Goal: Task Accomplishment & Management: Use online tool/utility

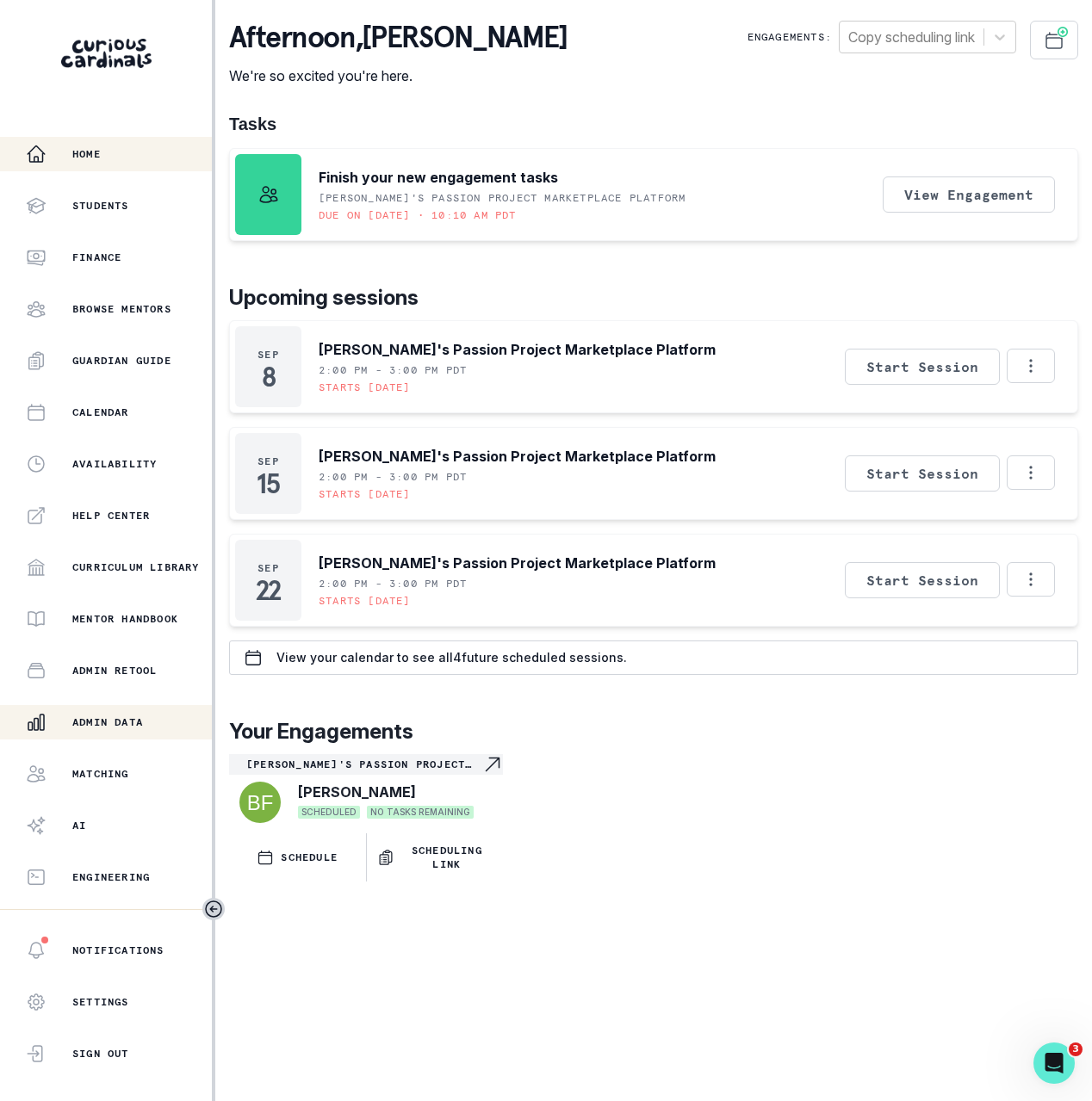
click at [104, 716] on p "Admin Data" at bounding box center [108, 722] width 71 height 14
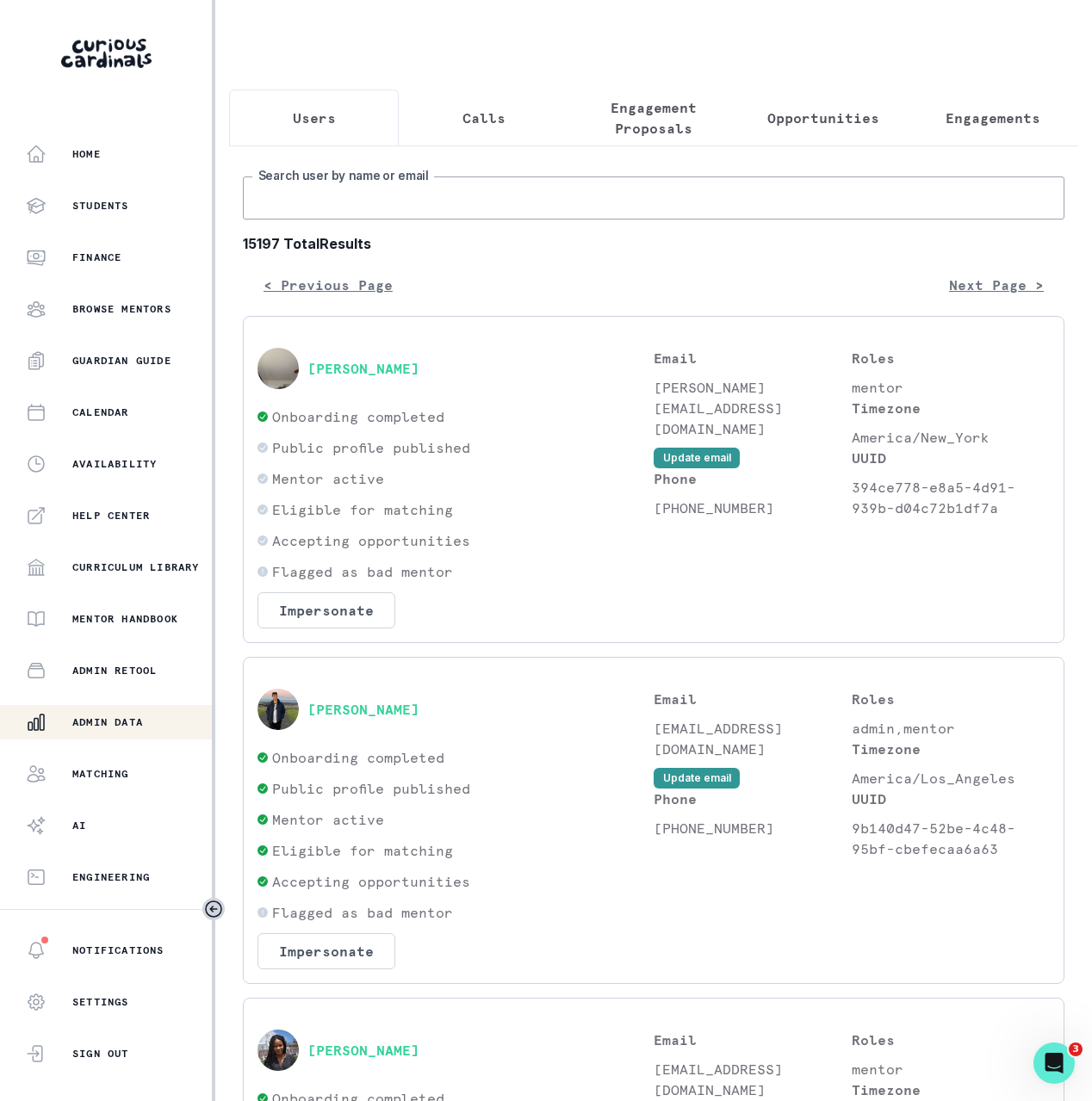
click at [616, 213] on input "Search user by name or email" at bounding box center [654, 198] width 822 height 43
paste input "[PERSON_NAME]"
type input "[PERSON_NAME]"
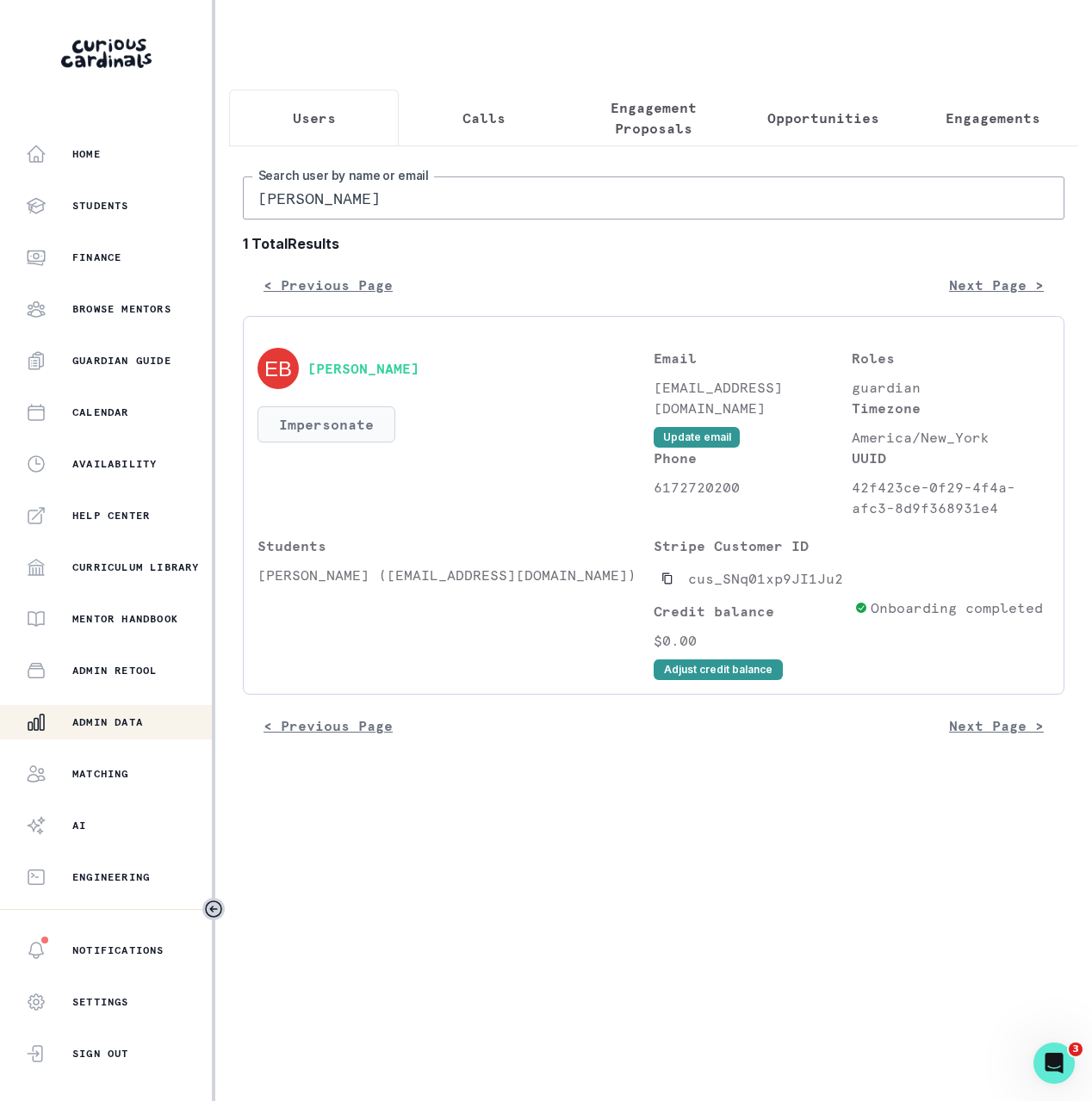
click at [360, 442] on button "Impersonate" at bounding box center [325, 424] width 137 height 36
click at [366, 432] on button "Impersonate" at bounding box center [325, 424] width 137 height 36
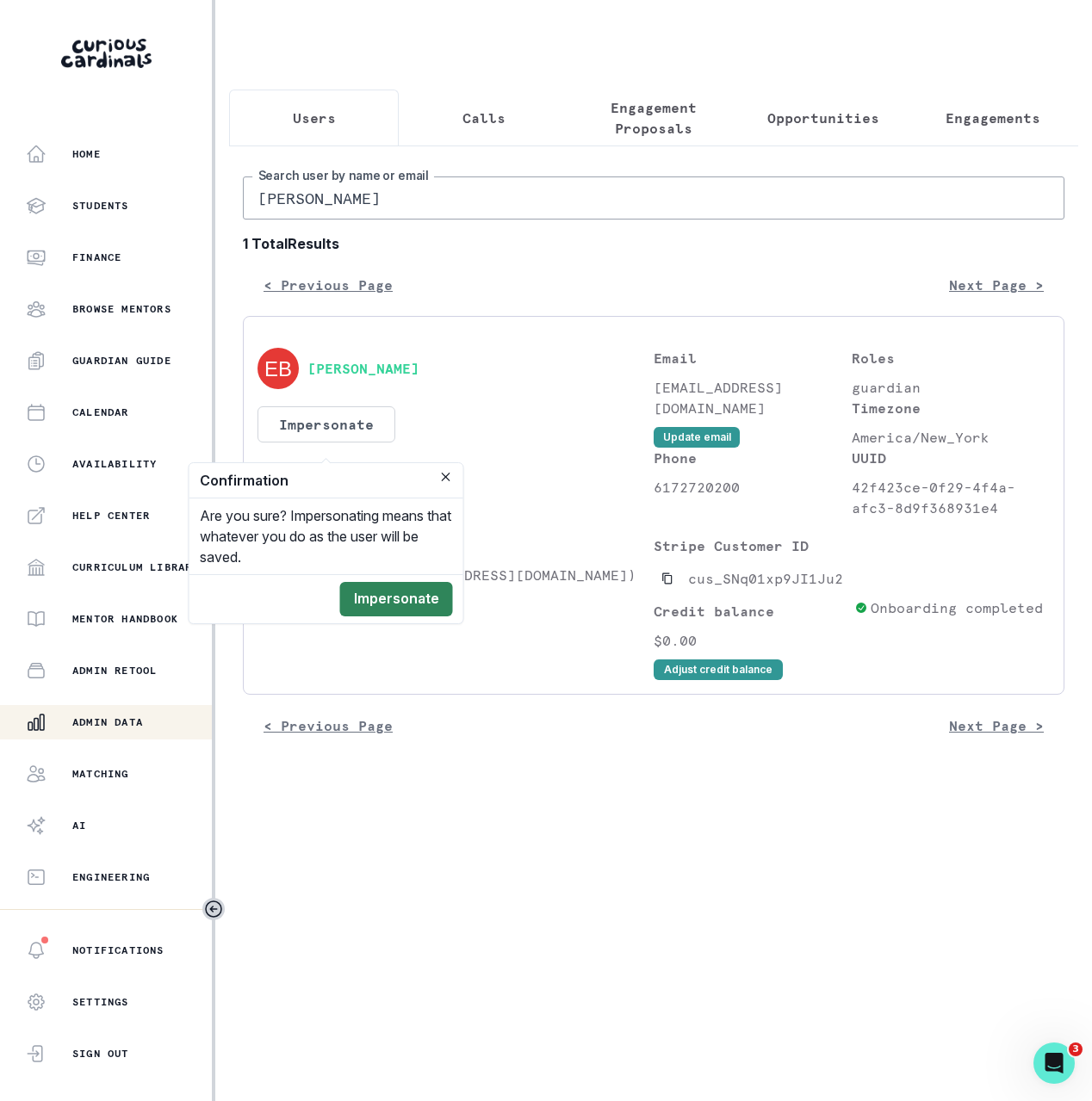
click at [438, 601] on button "Impersonate" at bounding box center [396, 599] width 113 height 35
